Goal: Subscribe to service/newsletter

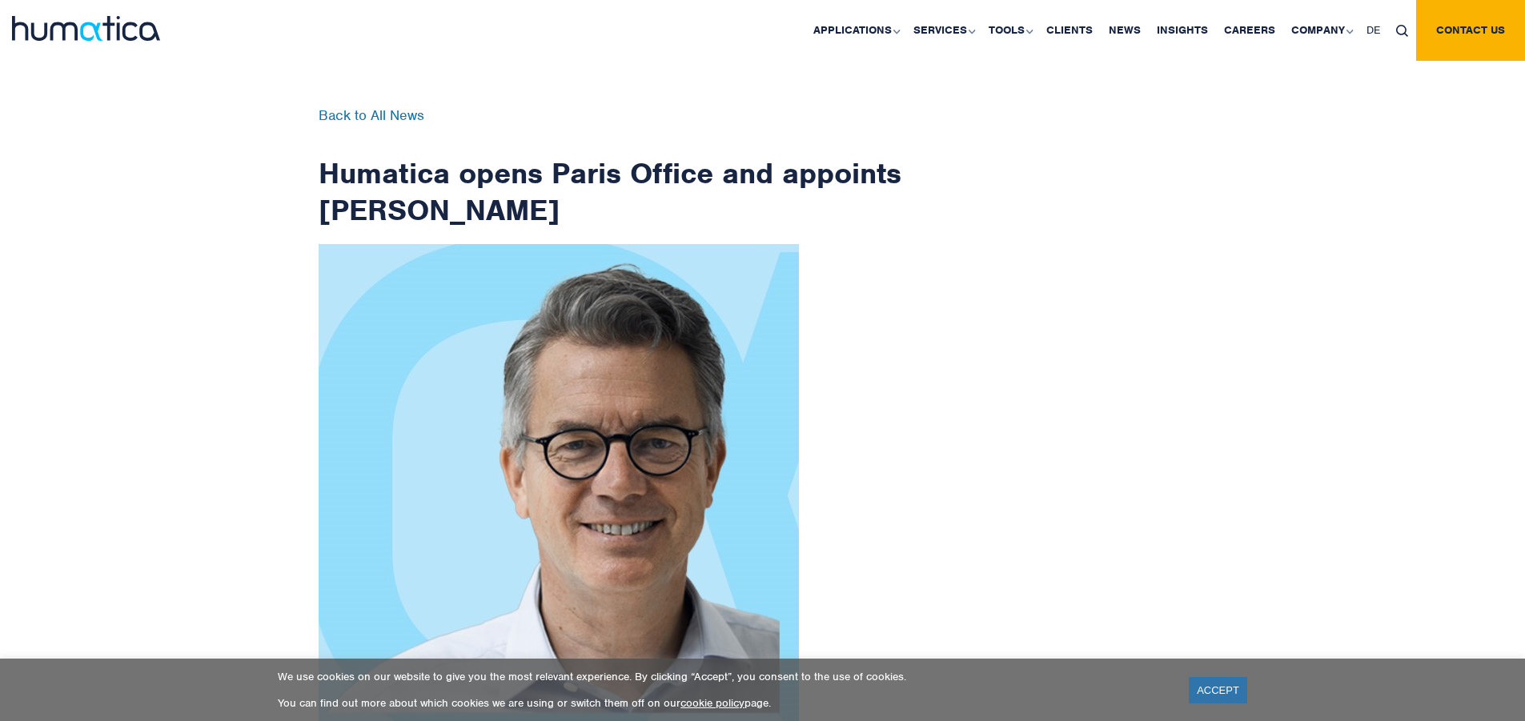
scroll to position [2554, 0]
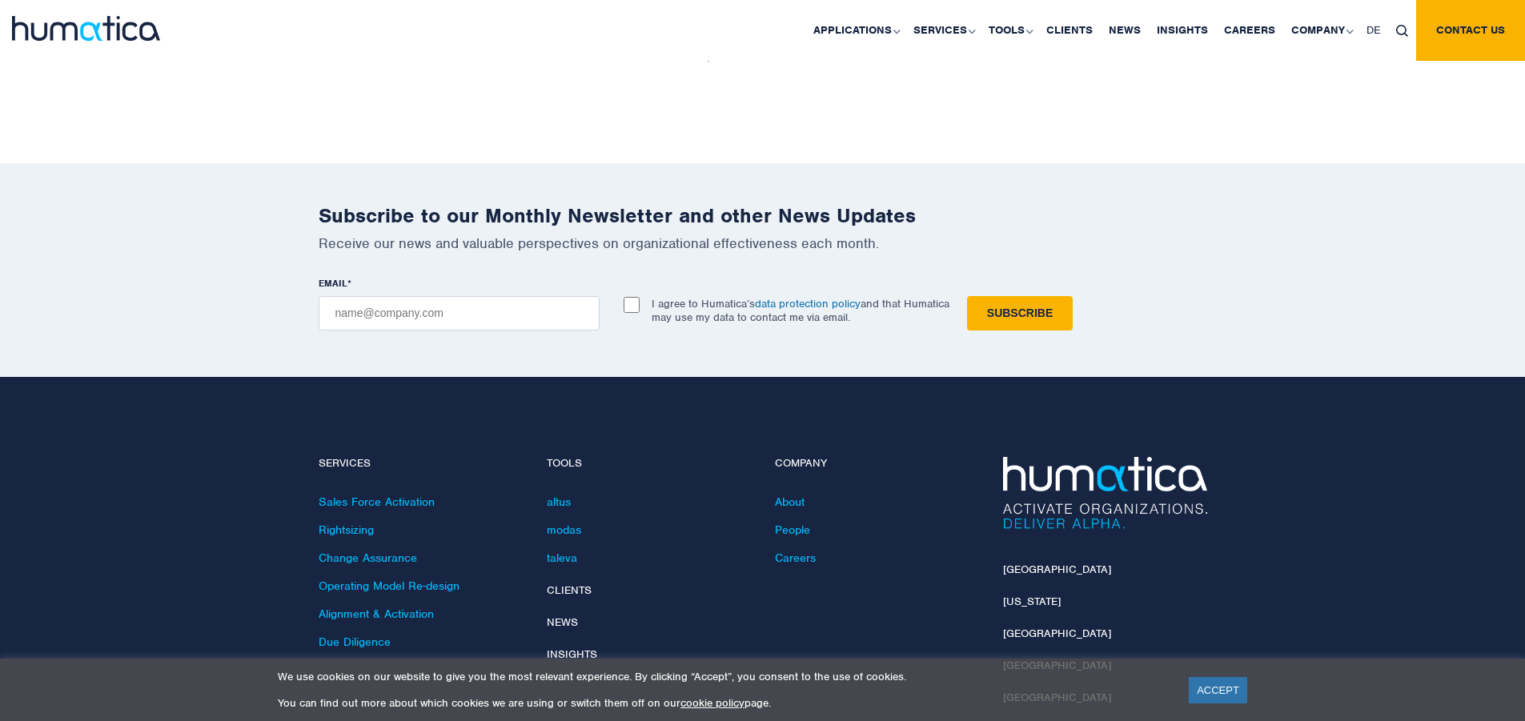
checkbox input "true"
type input "[EMAIL_ADDRESS][DOMAIN_NAME]"
click at [967, 296] on input "Subscribe" at bounding box center [1020, 313] width 106 height 34
